Goal: Transaction & Acquisition: Book appointment/travel/reservation

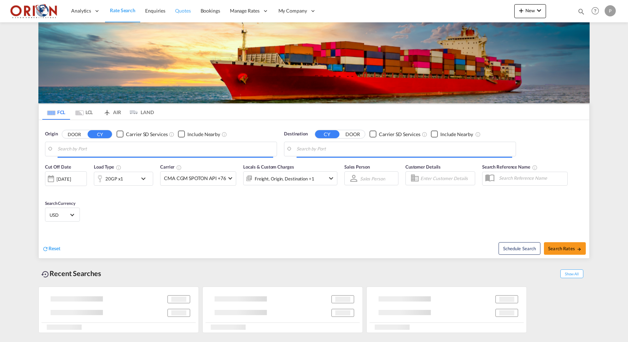
click at [183, 12] on span "Quotes" at bounding box center [182, 11] width 15 height 6
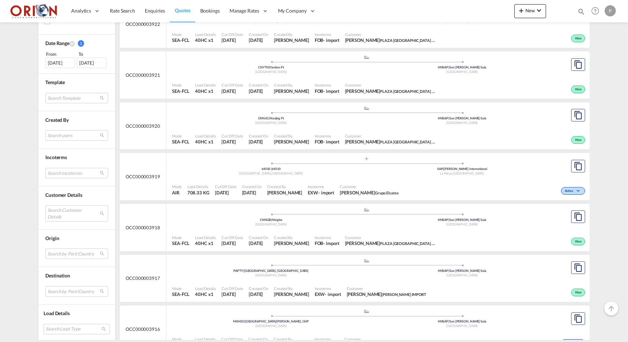
scroll to position [1114, 0]
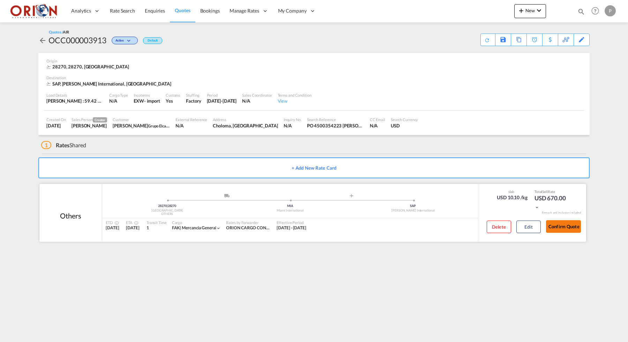
click at [557, 225] on button "Confirm Quote" at bounding box center [563, 226] width 35 height 13
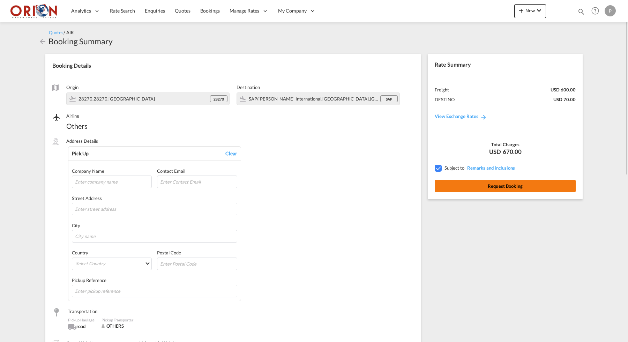
click at [502, 188] on button "Request Booking" at bounding box center [505, 186] width 141 height 13
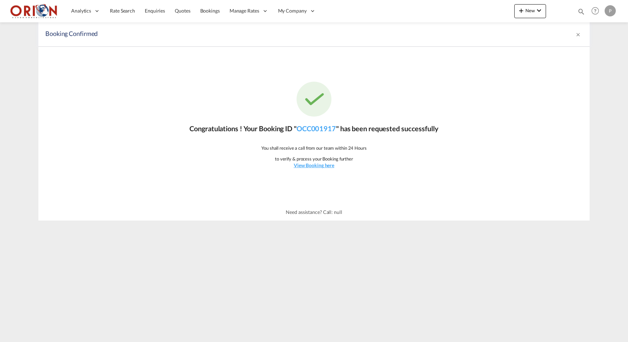
click at [316, 169] on div "Congratulations ! Your Booking ID " OCC001917 " has been requested successfully…" at bounding box center [313, 125] width 551 height 157
click at [315, 166] on u "View Booking here" at bounding box center [314, 165] width 40 height 6
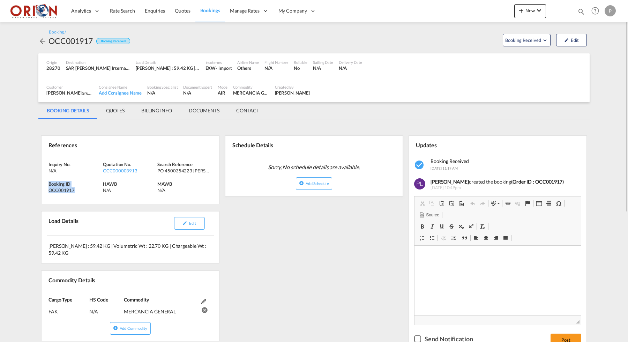
drag, startPoint x: 48, startPoint y: 183, endPoint x: 100, endPoint y: 190, distance: 51.9
click at [100, 190] on div "Booking ID OCC001917" at bounding box center [75, 187] width 54 height 13
copy div "Booking ID OCC001917"
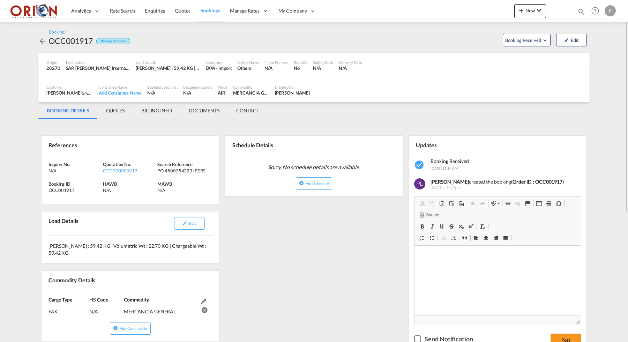
click at [143, 114] on md-tab-item "BILLING INFO" at bounding box center [156, 110] width 47 height 17
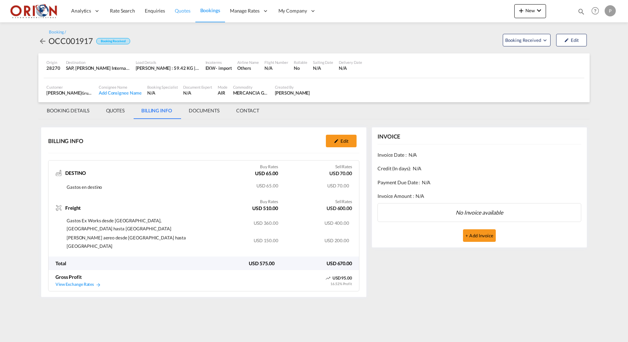
click at [179, 6] on link "Quotes" at bounding box center [182, 11] width 25 height 23
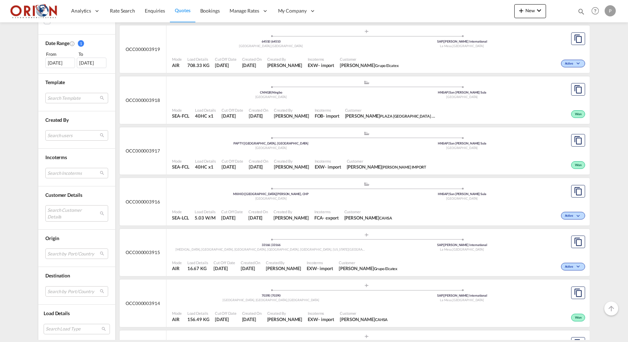
scroll to position [909, 0]
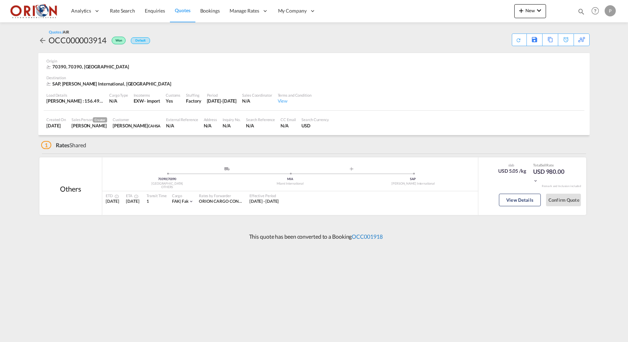
click at [365, 233] on link "OCC001918" at bounding box center [367, 236] width 31 height 7
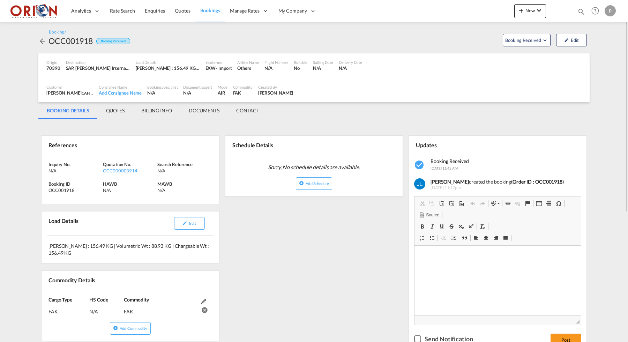
click at [148, 107] on md-tab-item "BILLING INFO" at bounding box center [156, 110] width 47 height 17
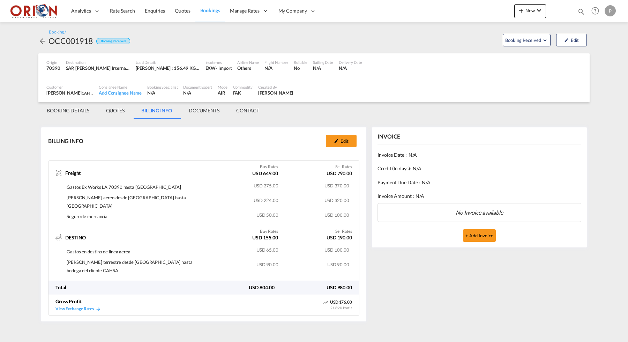
click at [435, 286] on div "INVOICE Invoice Date : N/A Credit (In days): N/A Payment Due Date : N/A Invoice…" at bounding box center [479, 224] width 221 height 199
